Goal: Task Accomplishment & Management: Manage account settings

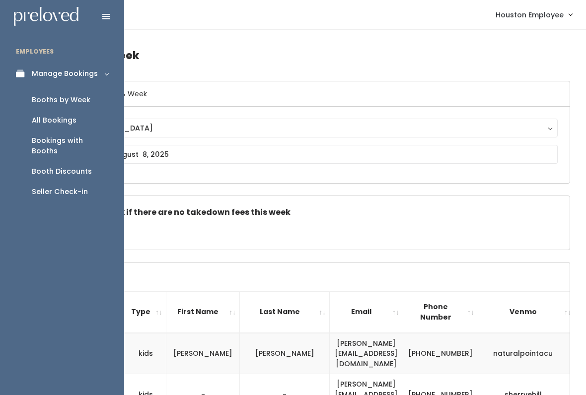
click at [75, 96] on div "Booths by Week" at bounding box center [61, 100] width 59 height 10
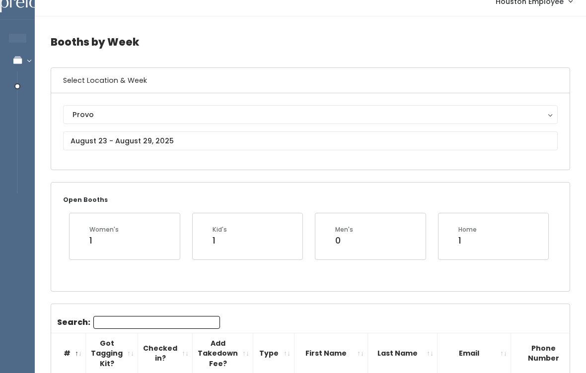
click at [151, 116] on div "Provo" at bounding box center [309, 115] width 475 height 11
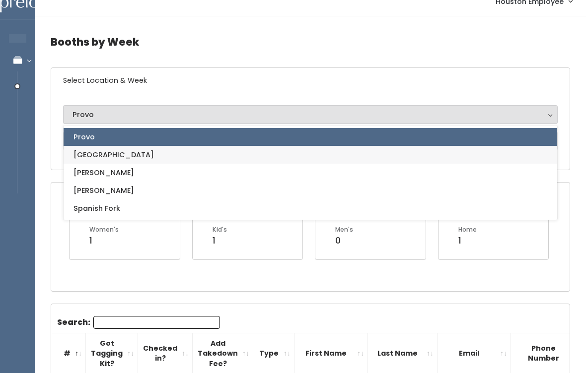
click at [142, 154] on link "[GEOGRAPHIC_DATA]" at bounding box center [310, 155] width 493 height 18
select select "5"
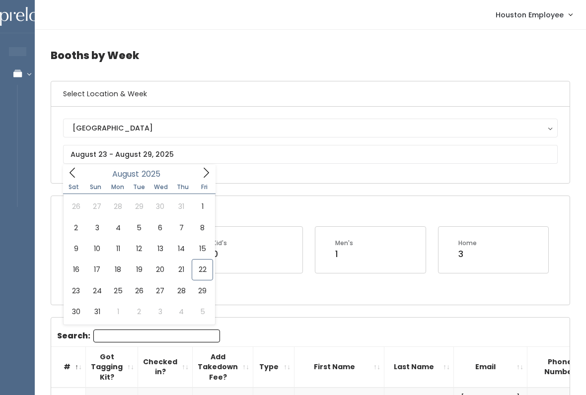
click at [317, 88] on h6 "Select Location & Week" at bounding box center [310, 93] width 518 height 25
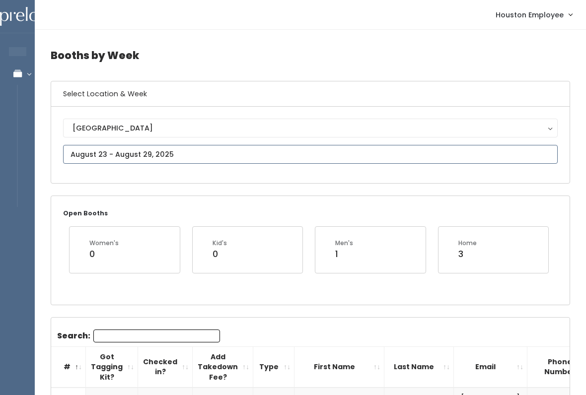
click at [139, 150] on input "text" at bounding box center [310, 154] width 494 height 19
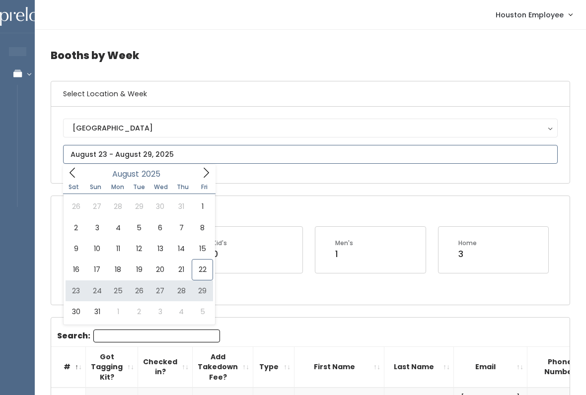
type input "August 23 to August 29"
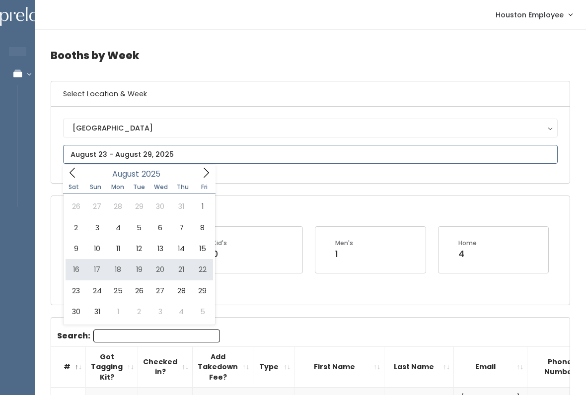
type input "August 16 to August 22"
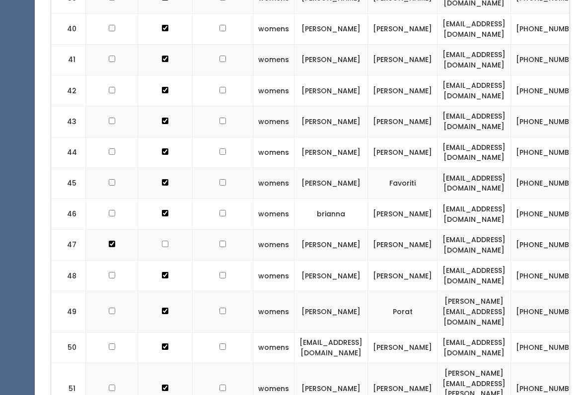
scroll to position [1564, 0]
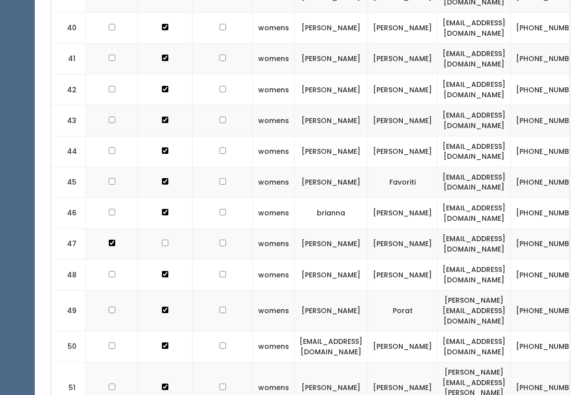
checkbox input "true"
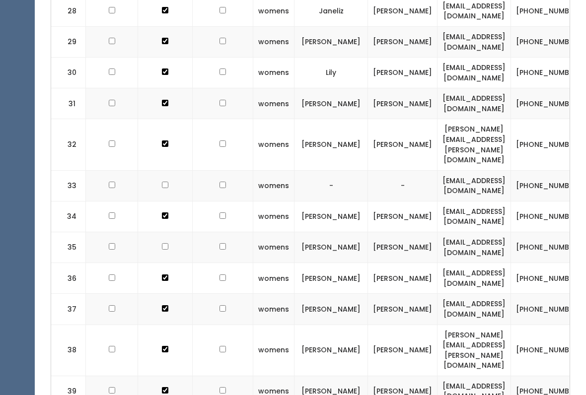
scroll to position [1171, 0]
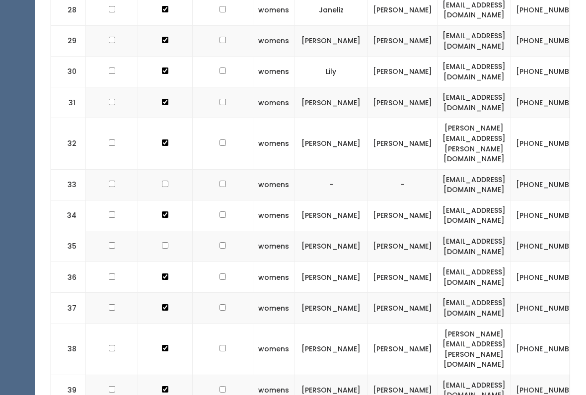
checkbox input "true"
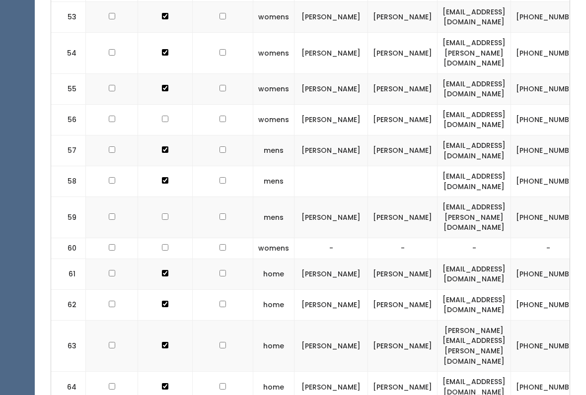
scroll to position [2019, 0]
